Goal: Task Accomplishment & Management: Manage account settings

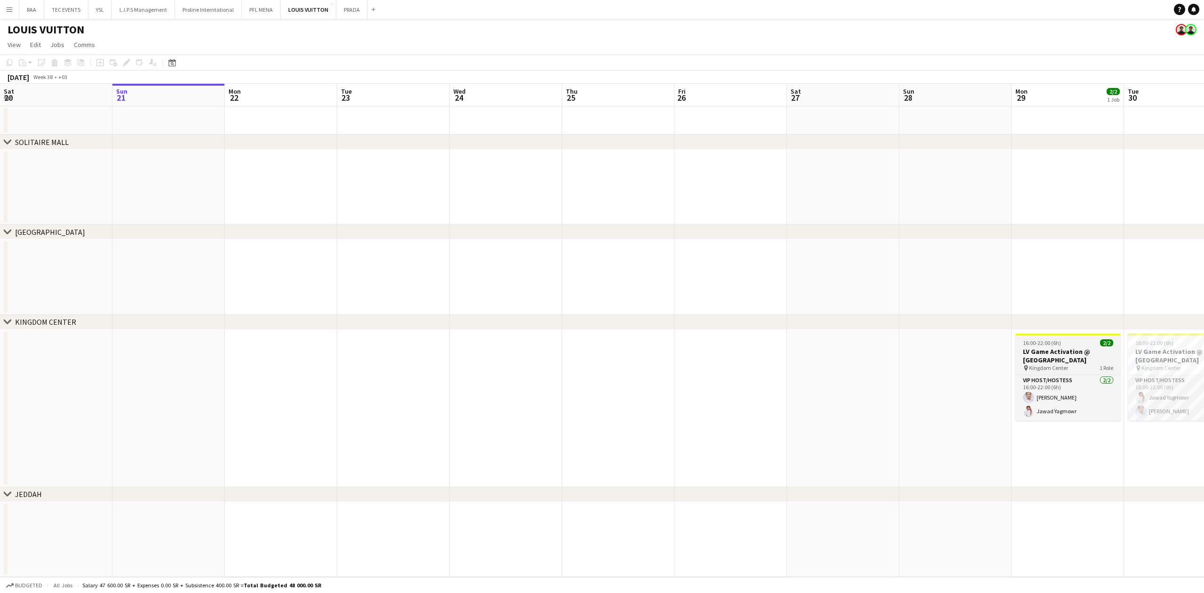
click at [1054, 354] on h3 "LV Game Activation @ [GEOGRAPHIC_DATA]" at bounding box center [1067, 355] width 105 height 17
click at [1173, 350] on h3 "LV Game Activation @ [GEOGRAPHIC_DATA]" at bounding box center [1180, 355] width 105 height 17
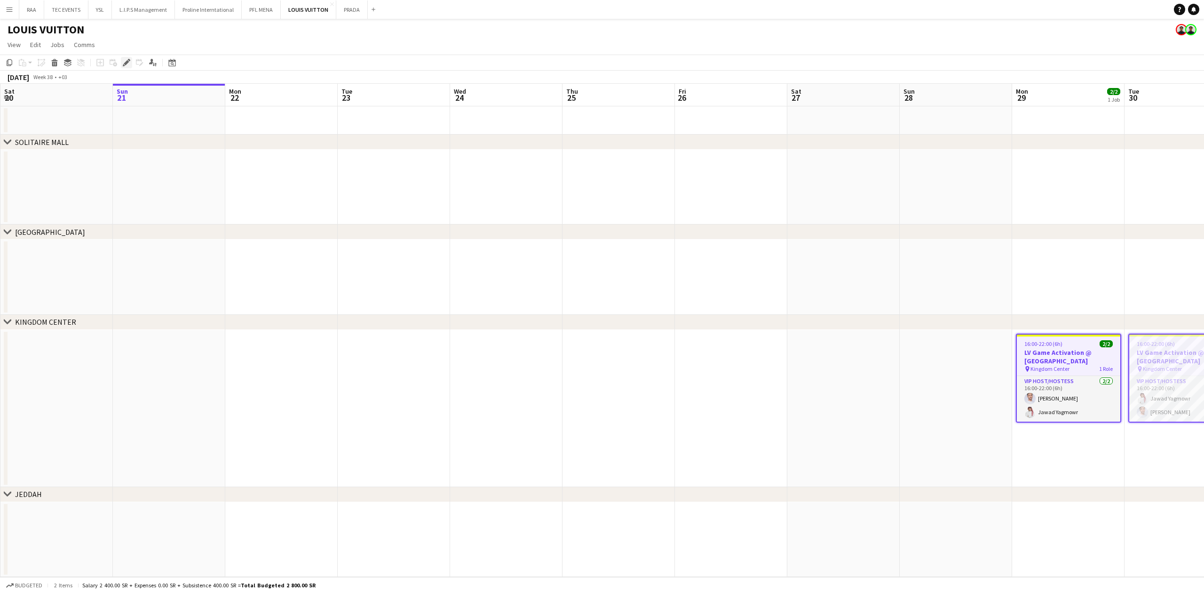
click at [128, 59] on icon "Edit" at bounding box center [127, 63] width 8 height 8
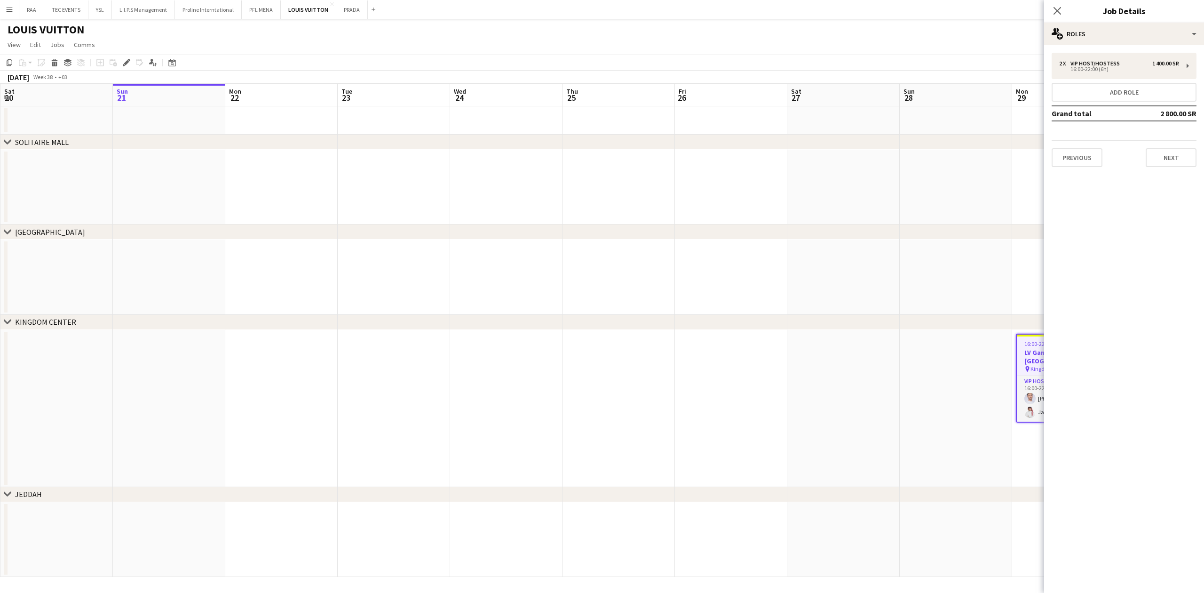
click at [1167, 144] on div "Previous Next" at bounding box center [1124, 153] width 145 height 27
click at [1169, 154] on button "Next" at bounding box center [1171, 157] width 51 height 19
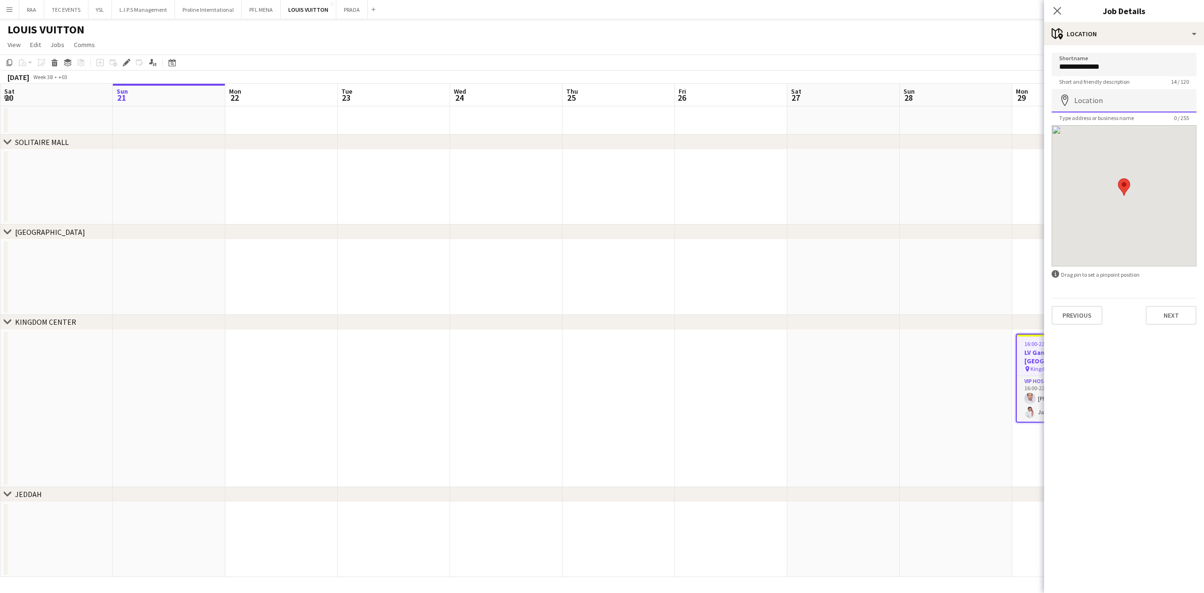
click at [1122, 105] on input "Location" at bounding box center [1124, 101] width 145 height 24
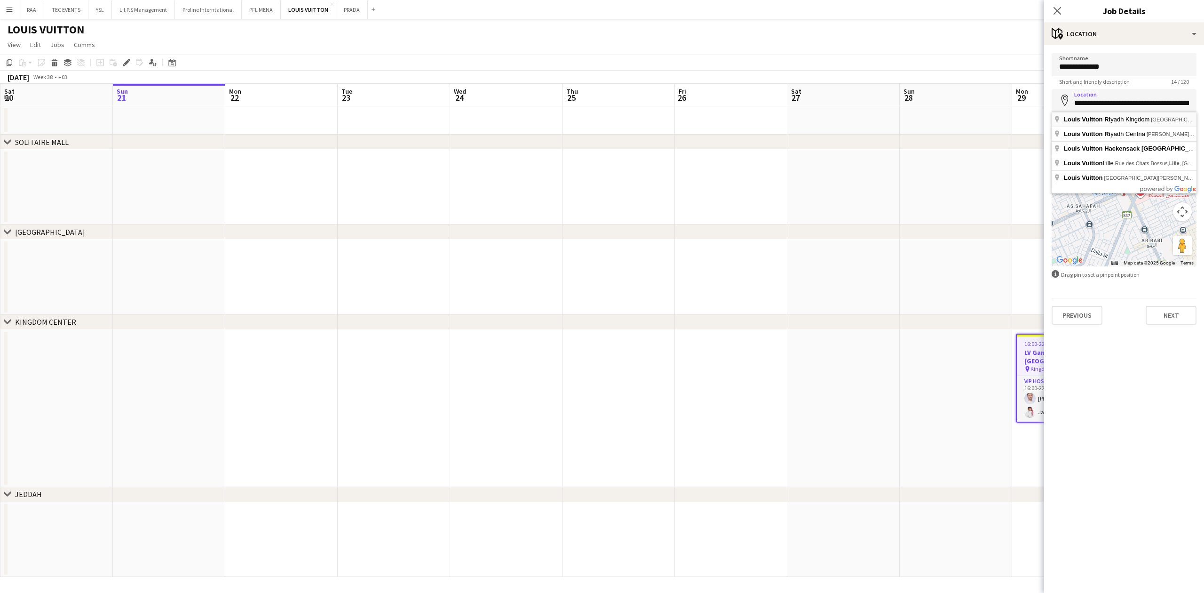
type input "**********"
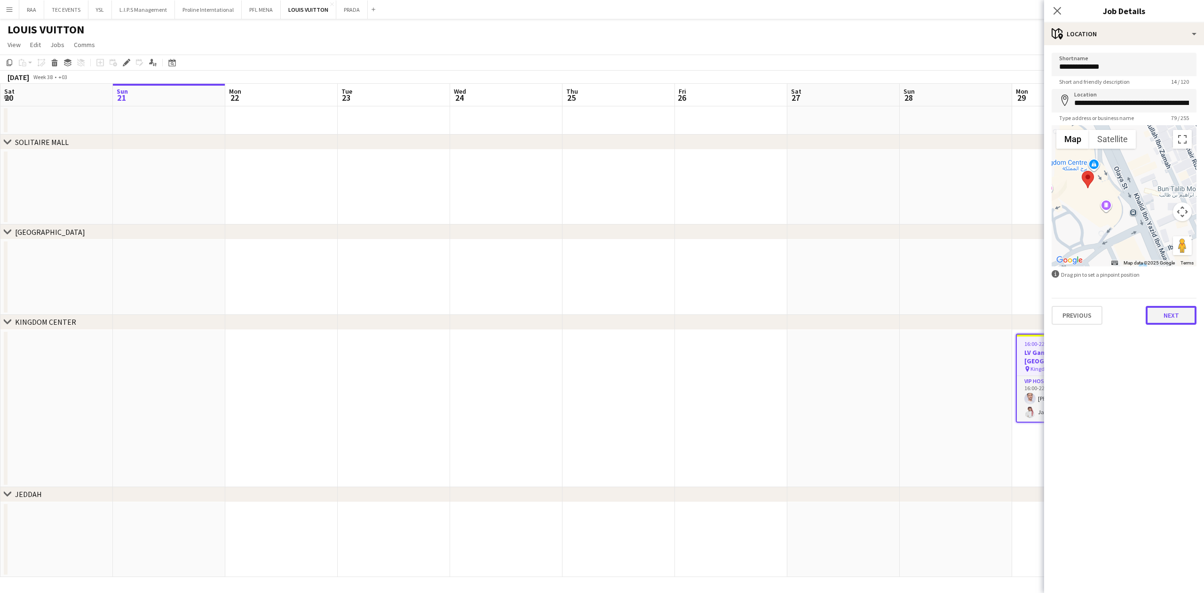
click at [1174, 317] on button "Next" at bounding box center [1171, 315] width 51 height 19
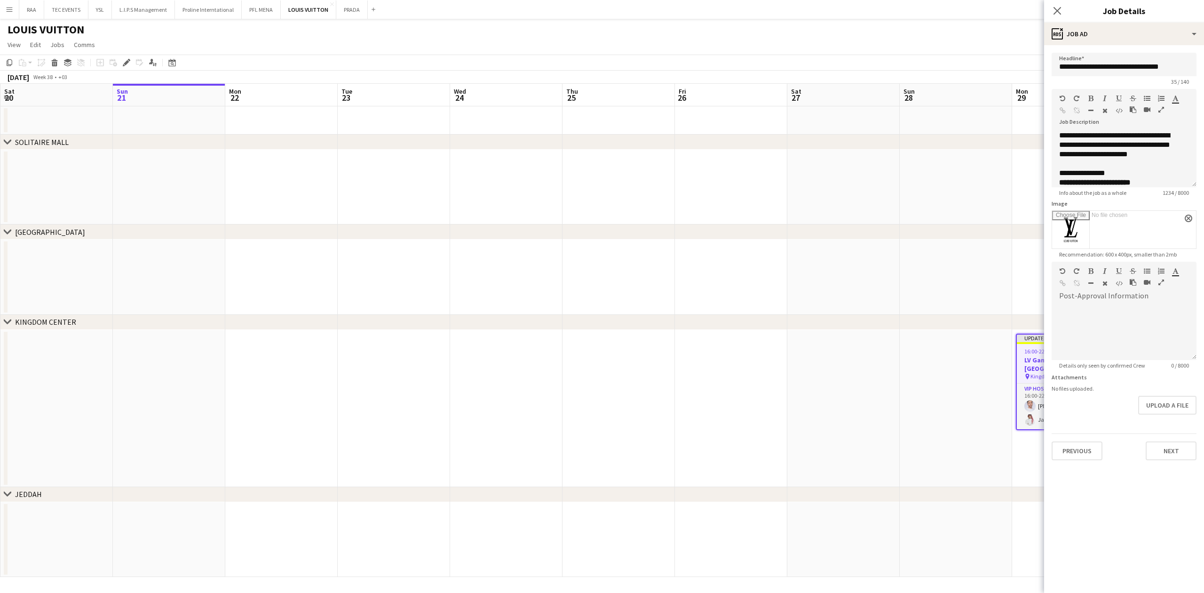
click at [815, 294] on app-date-cell at bounding box center [843, 277] width 112 height 75
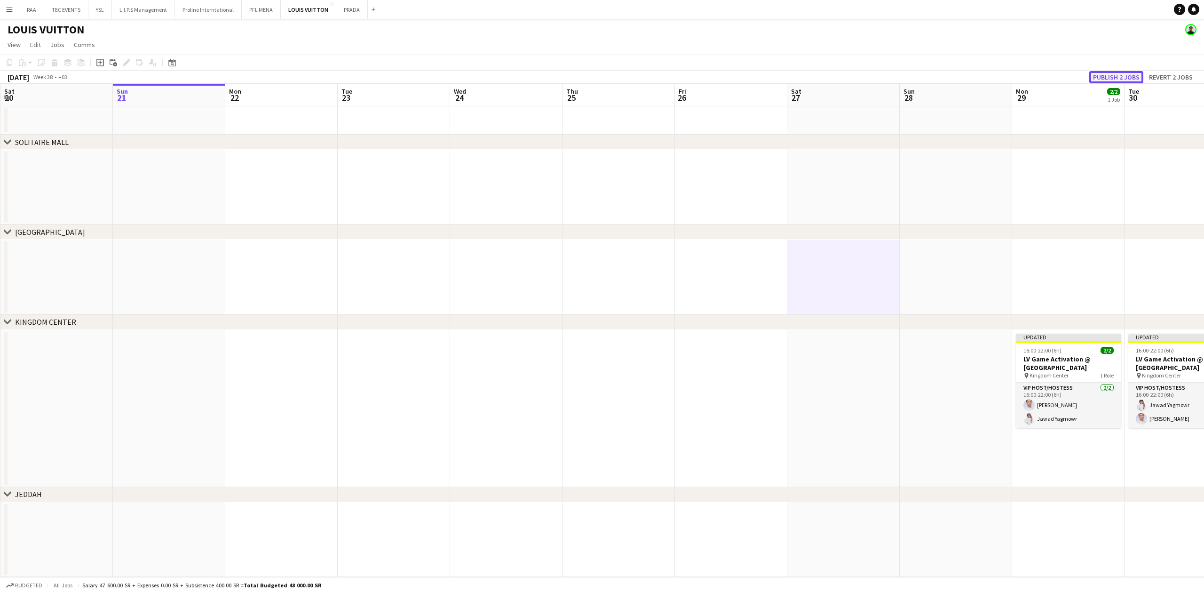
click at [1118, 71] on button "Publish 2 jobs" at bounding box center [1116, 77] width 54 height 12
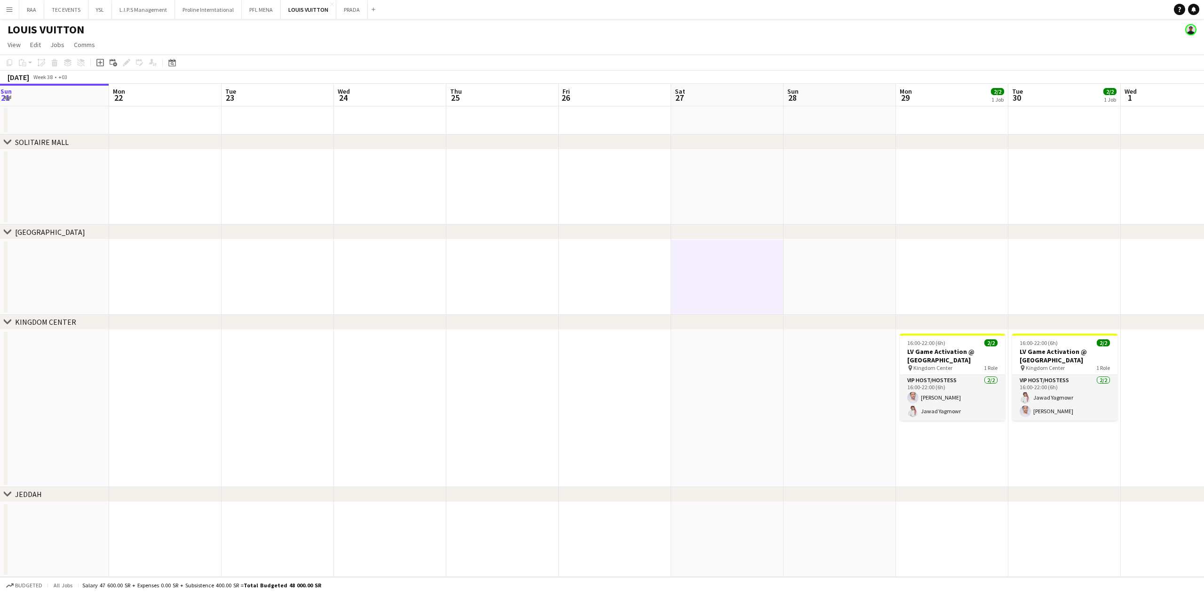
drag, startPoint x: 855, startPoint y: 293, endPoint x: 665, endPoint y: 269, distance: 191.5
click at [670, 273] on app-calendar-viewport "Thu 18 Fri 19 Sat 20 Sun 21 Mon 22 Tue 23 Wed 24 Thu 25 Fri 26 Sat 27 Sun 28 Mo…" at bounding box center [602, 330] width 1204 height 493
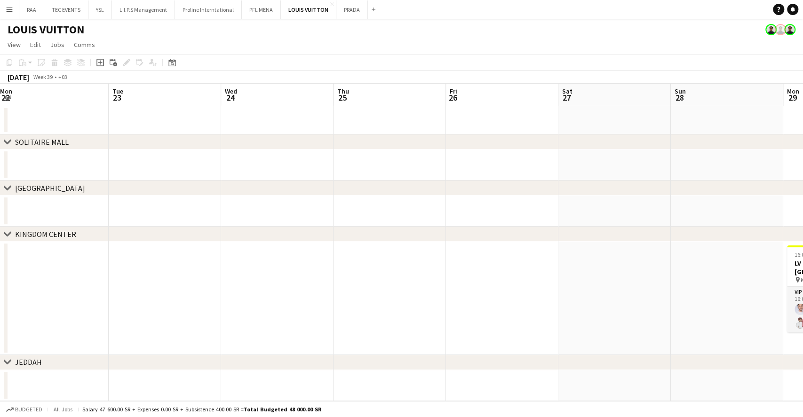
scroll to position [0, 341]
